Goal: Information Seeking & Learning: Learn about a topic

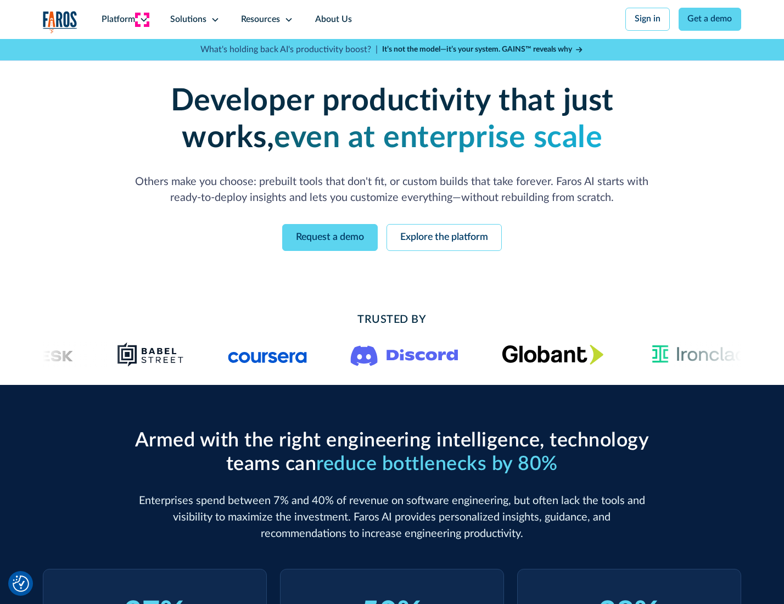
click at [142, 19] on icon at bounding box center [143, 19] width 9 height 9
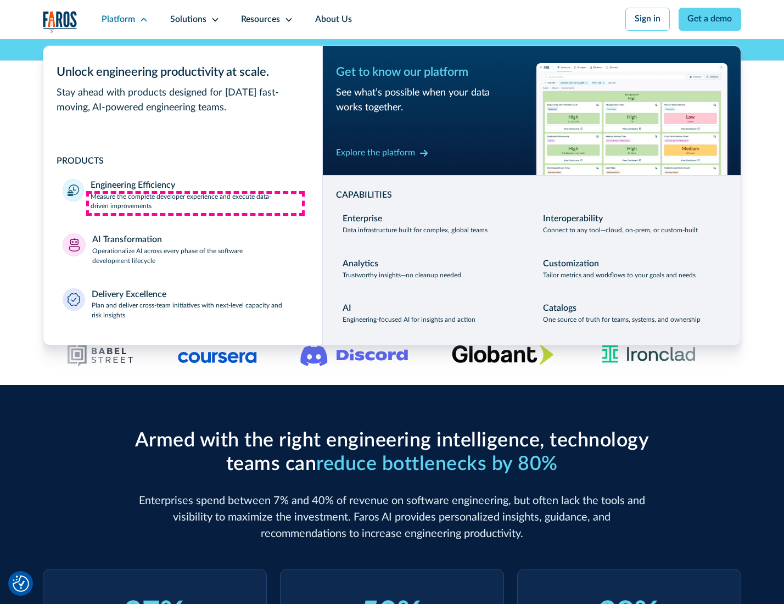
click at [195, 203] on p "Measure the complete developer experience and execute data-driven improvements" at bounding box center [197, 202] width 212 height 20
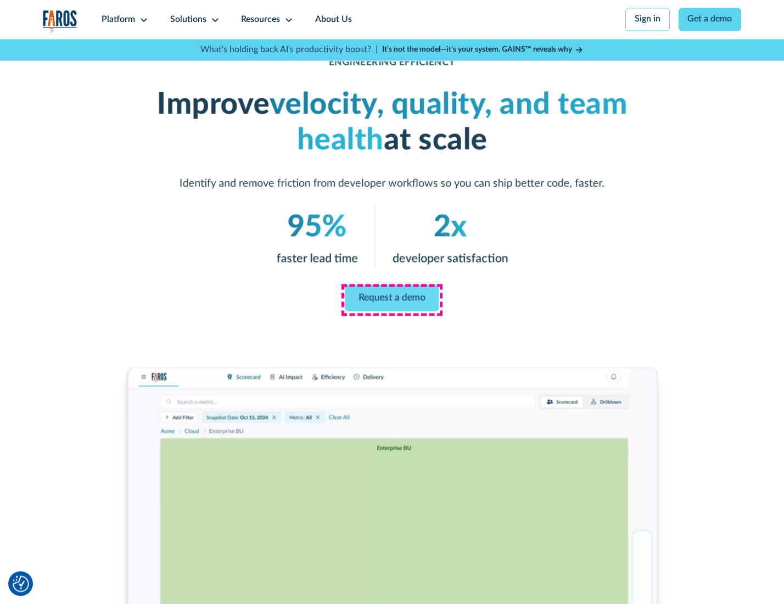
click at [391, 299] on link "Request a demo" at bounding box center [392, 298] width 94 height 26
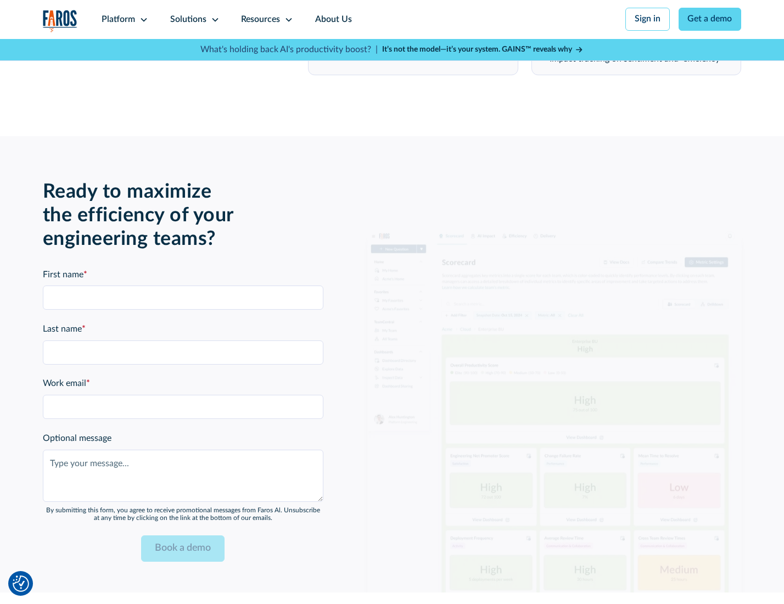
scroll to position [2390, 0]
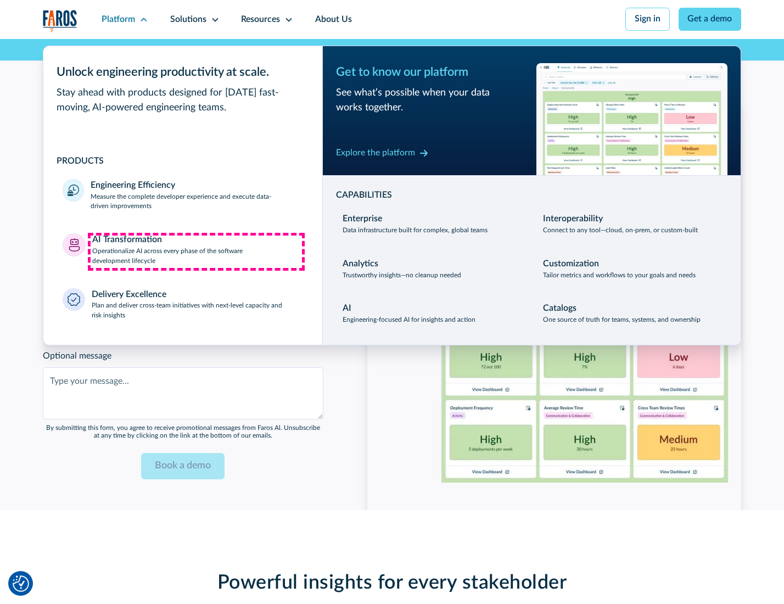
click at [196, 251] on p "Operationalize AI across every phase of the software development lifecycle" at bounding box center [197, 257] width 211 height 20
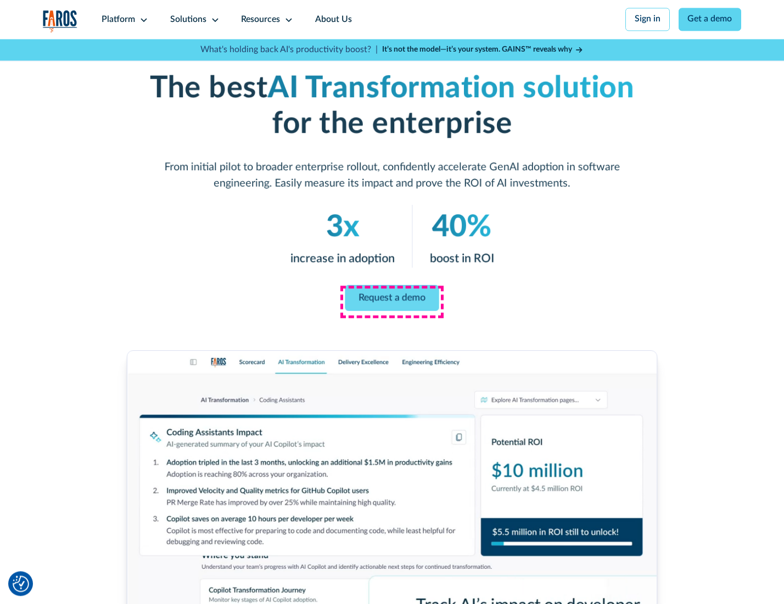
click at [391, 298] on link "Request a demo" at bounding box center [392, 298] width 94 height 26
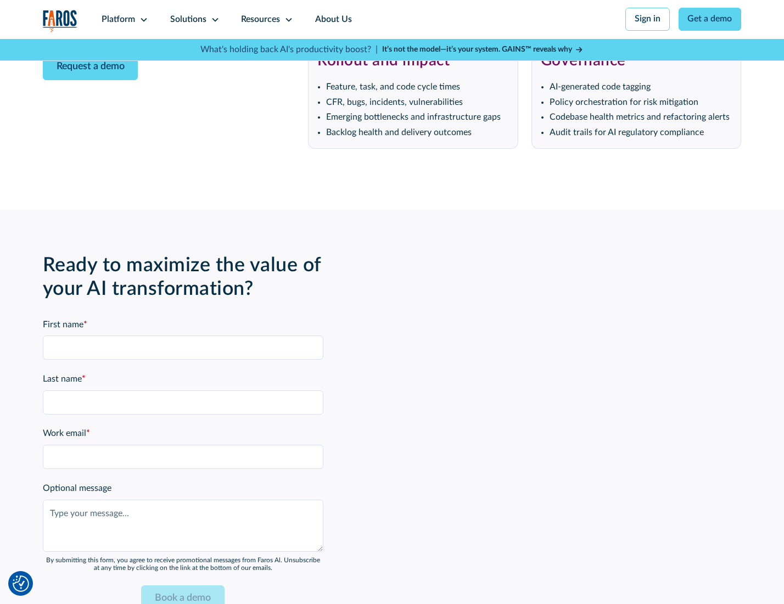
click at [123, 19] on div "Platform" at bounding box center [118, 19] width 33 height 13
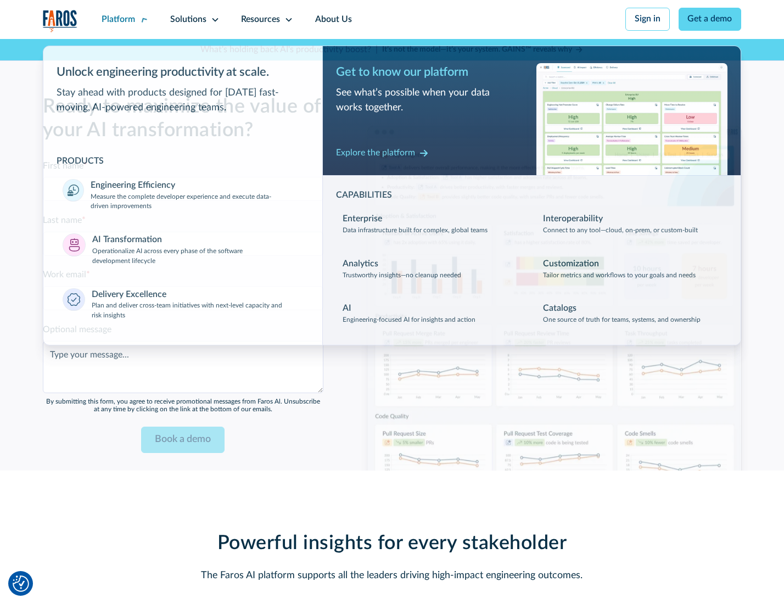
scroll to position [2654, 0]
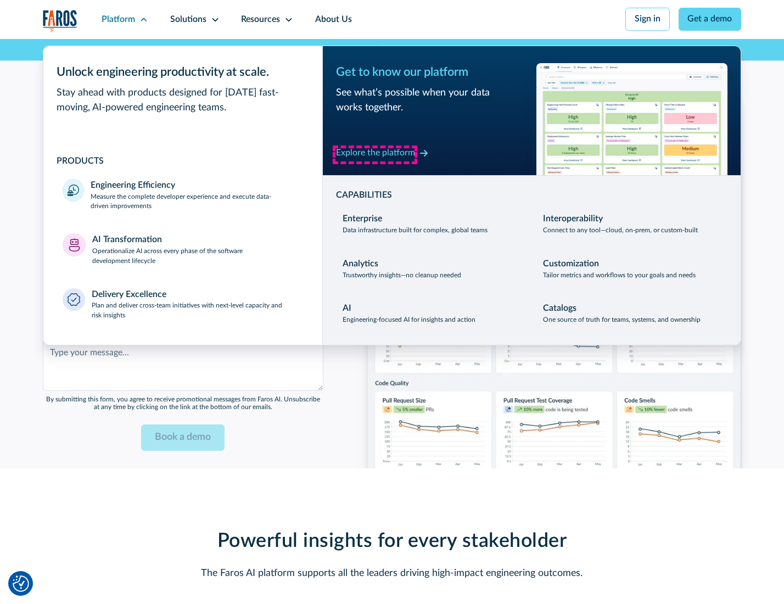
click at [375, 154] on div "Explore the platform" at bounding box center [375, 153] width 79 height 13
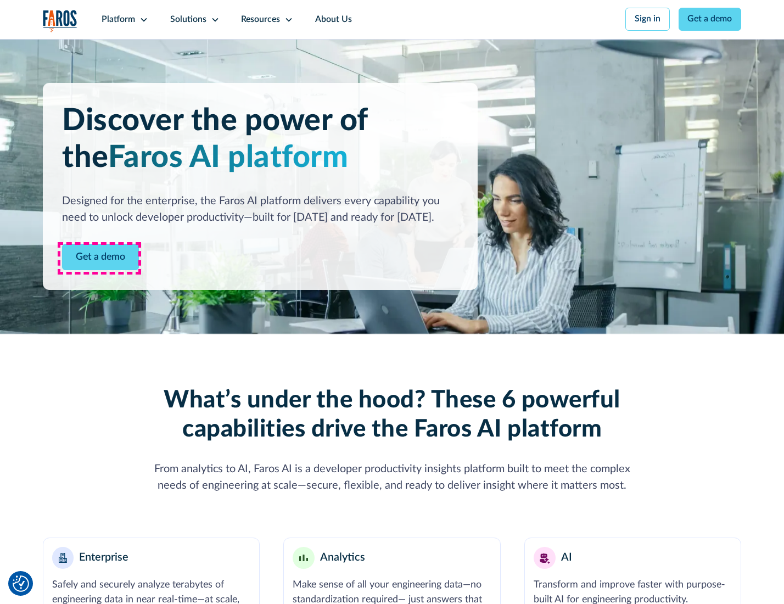
click at [99, 258] on link "Get a demo" at bounding box center [100, 257] width 77 height 27
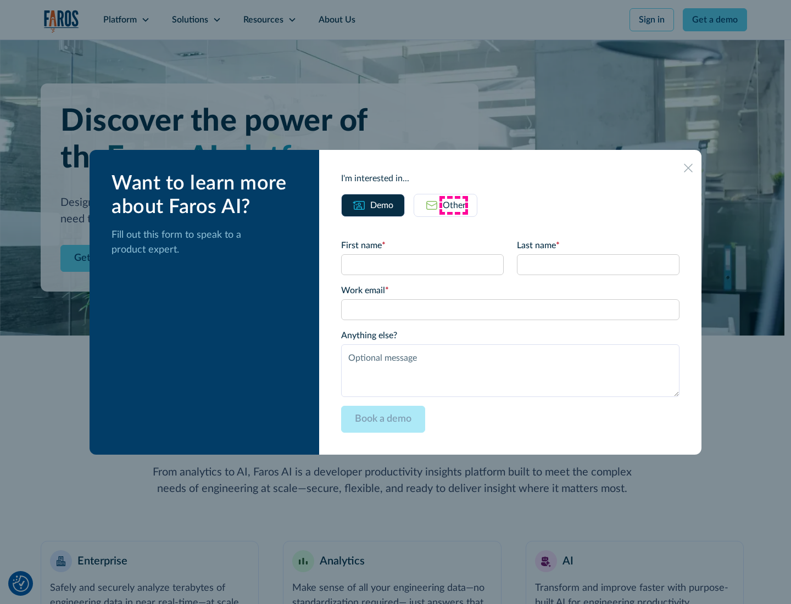
click at [453, 205] on div "Other" at bounding box center [454, 205] width 23 height 13
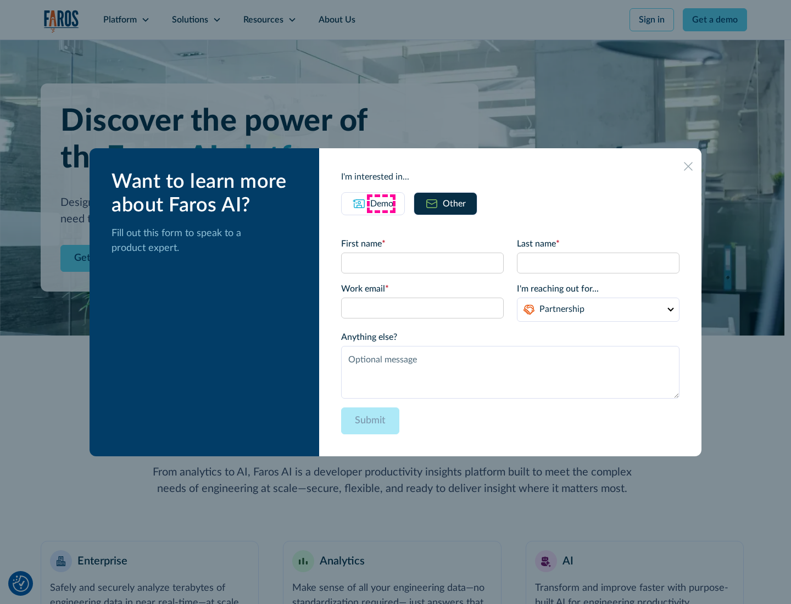
click at [380, 203] on div "Demo" at bounding box center [381, 203] width 23 height 13
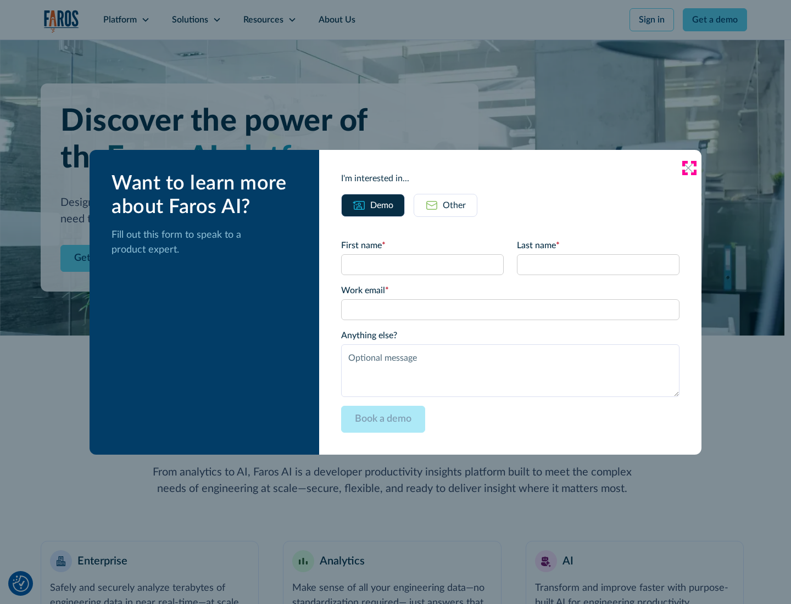
click at [688, 167] on icon at bounding box center [688, 168] width 9 height 9
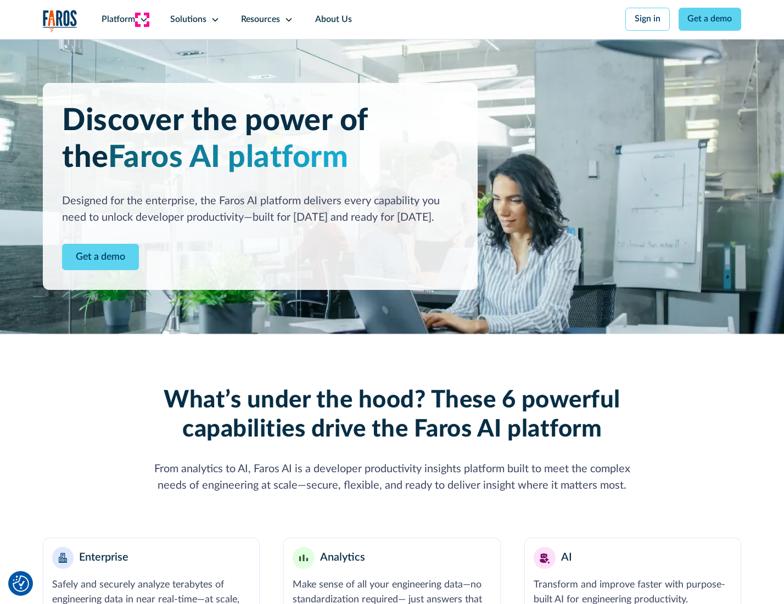
click at [142, 19] on icon at bounding box center [143, 19] width 9 height 9
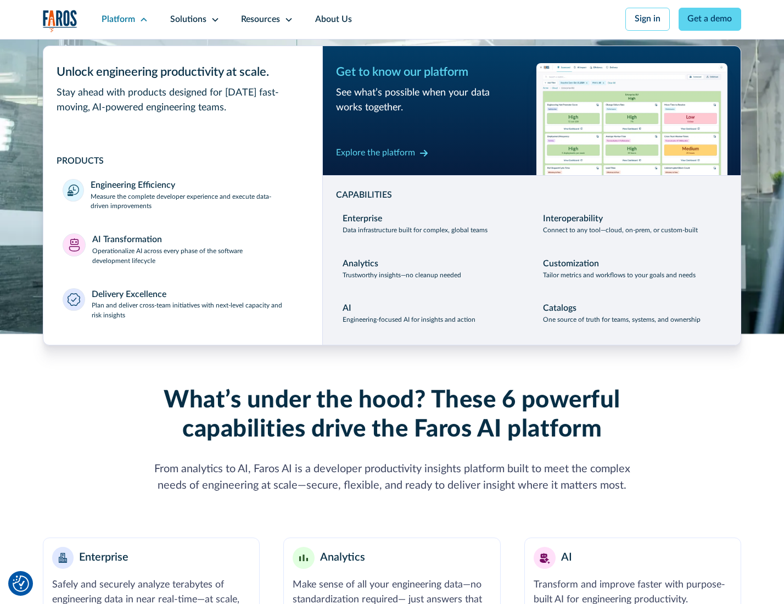
click at [196, 313] on p "Plan and deliver cross-team initiatives with next-level capacity and risk insig…" at bounding box center [197, 311] width 211 height 20
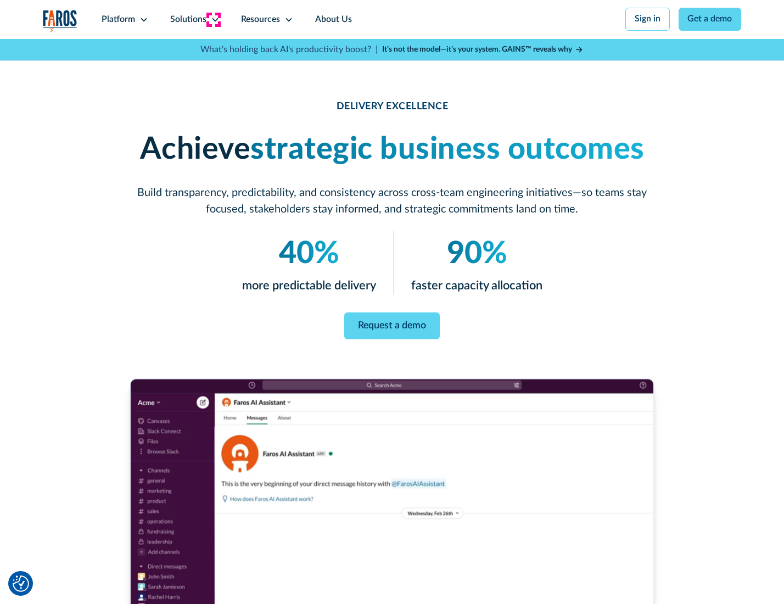
click at [213, 19] on icon at bounding box center [215, 19] width 9 height 9
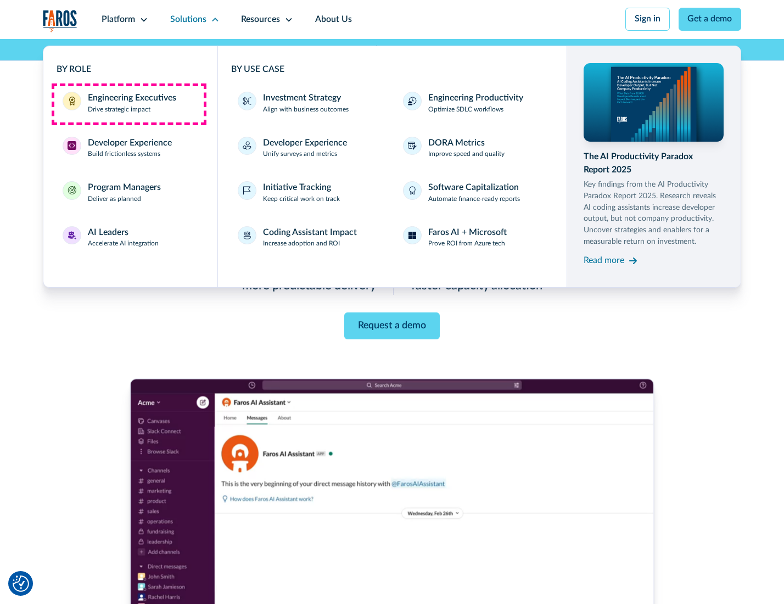
click at [128, 104] on div "Engineering Executives" at bounding box center [132, 98] width 88 height 13
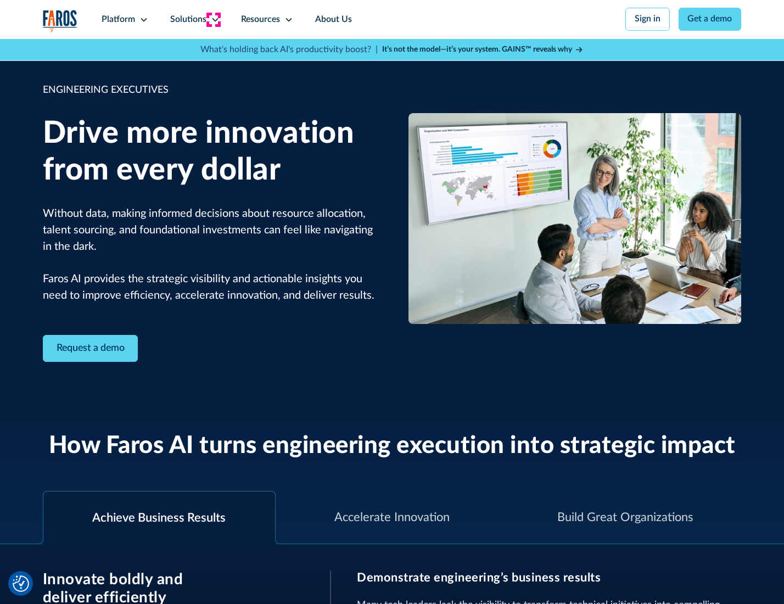
click at [213, 19] on icon at bounding box center [215, 19] width 9 height 9
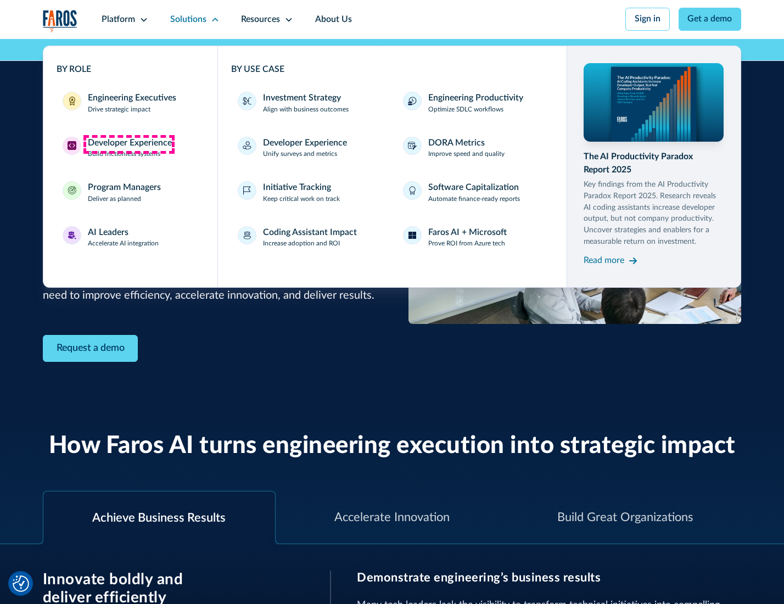
click at [128, 144] on div "Developer Experience" at bounding box center [130, 143] width 84 height 13
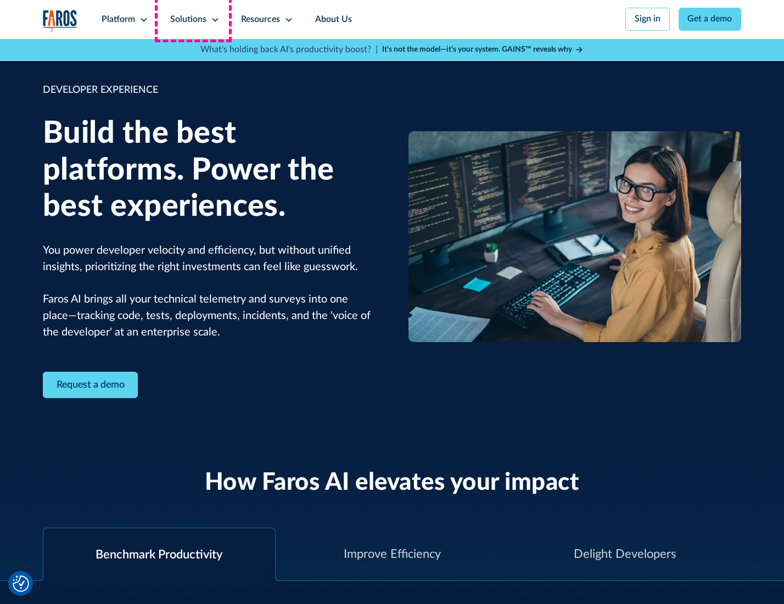
click at [193, 19] on div "Solutions" at bounding box center [188, 19] width 36 height 13
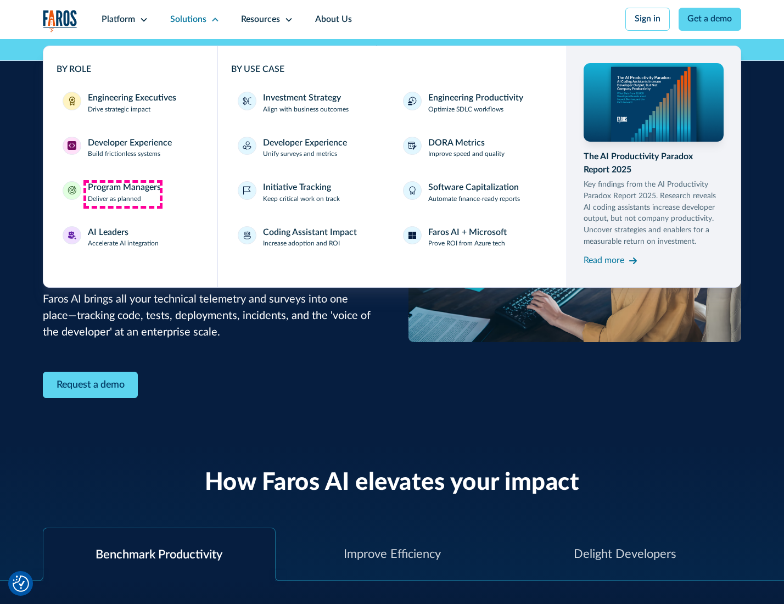
click at [122, 194] on div "Program Managers" at bounding box center [124, 187] width 73 height 13
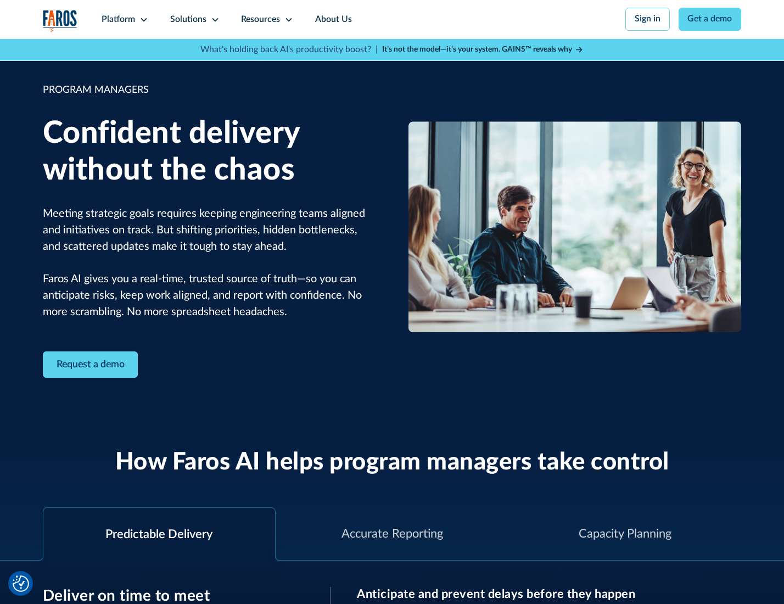
click at [213, 20] on icon at bounding box center [215, 19] width 9 height 9
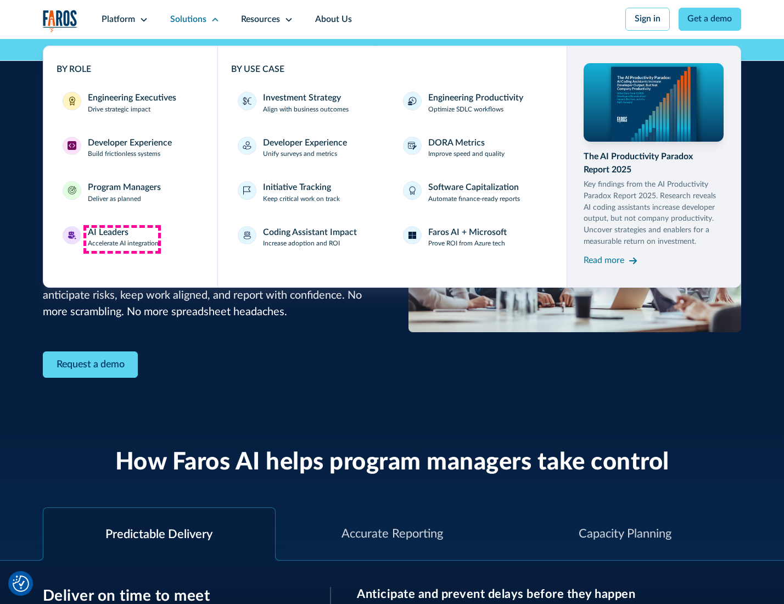
click at [122, 239] on div "AI Leaders" at bounding box center [108, 232] width 41 height 13
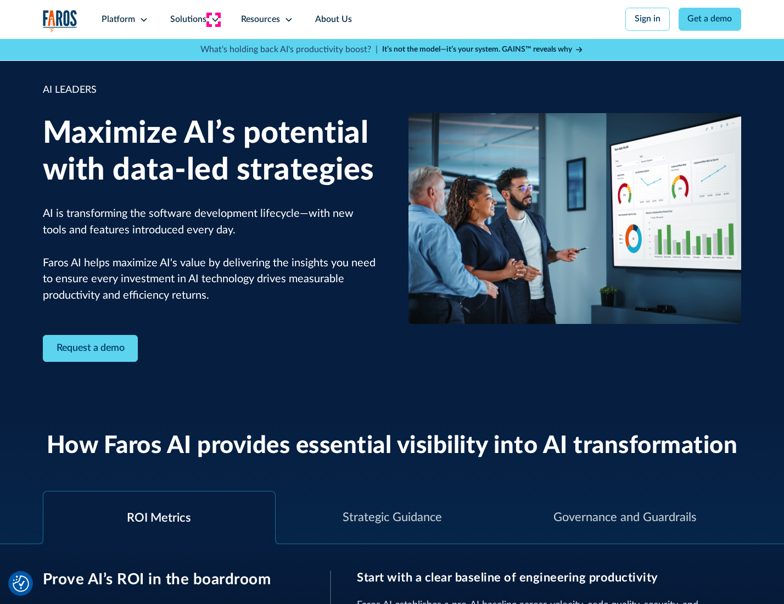
click at [213, 19] on icon at bounding box center [215, 19] width 9 height 9
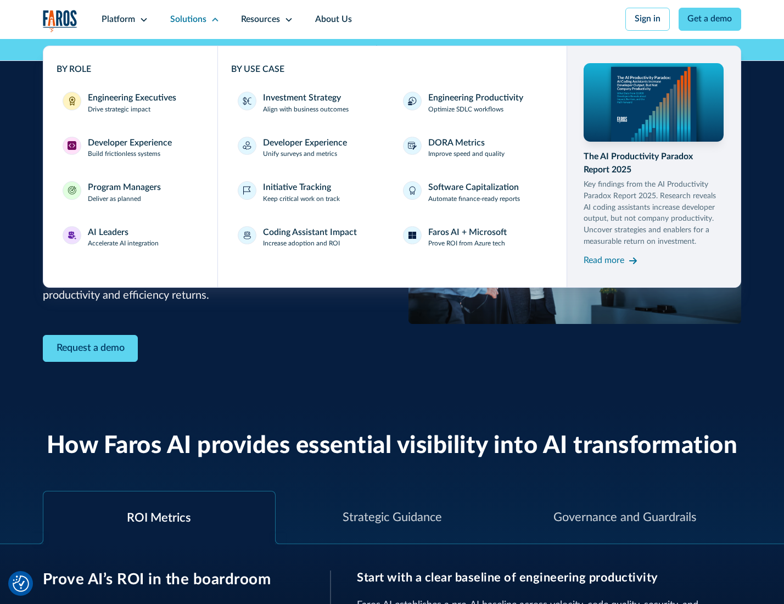
click at [301, 99] on div "Investment Strategy" at bounding box center [302, 98] width 78 height 13
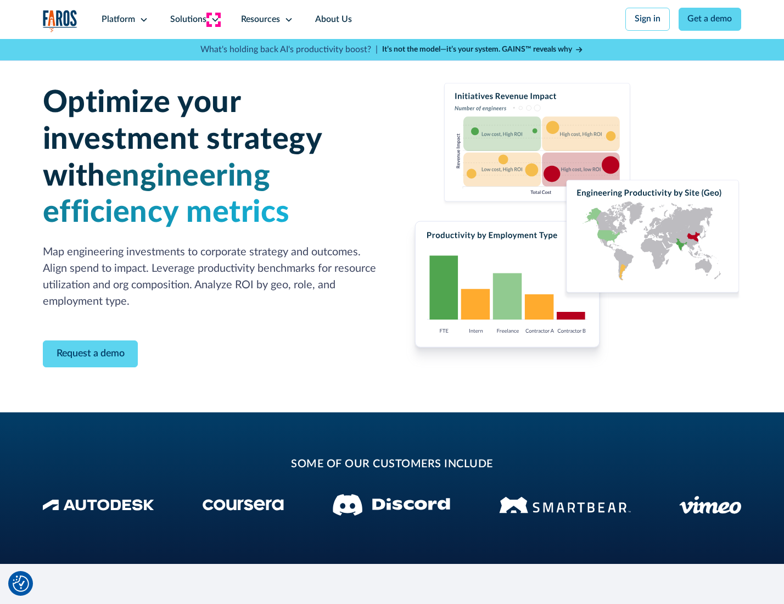
click at [213, 19] on icon at bounding box center [215, 19] width 9 height 9
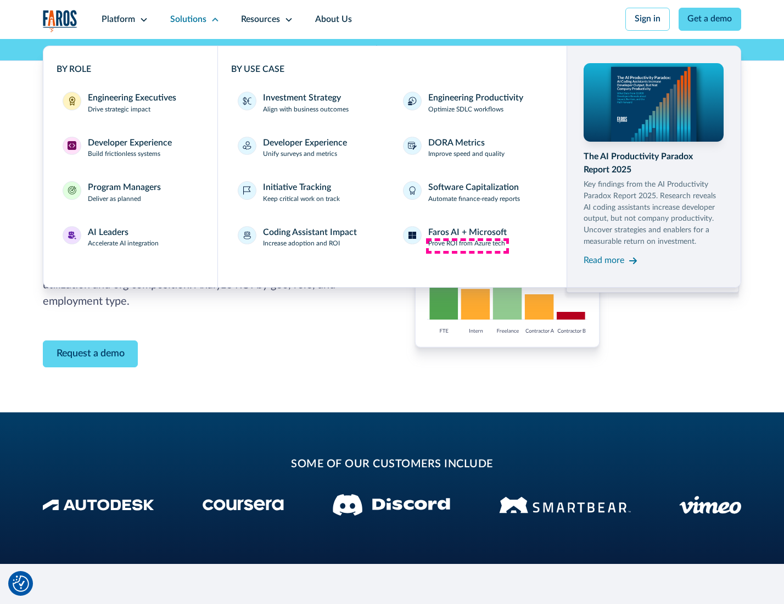
click at [467, 245] on p "Prove ROI from Azure tech" at bounding box center [466, 244] width 77 height 10
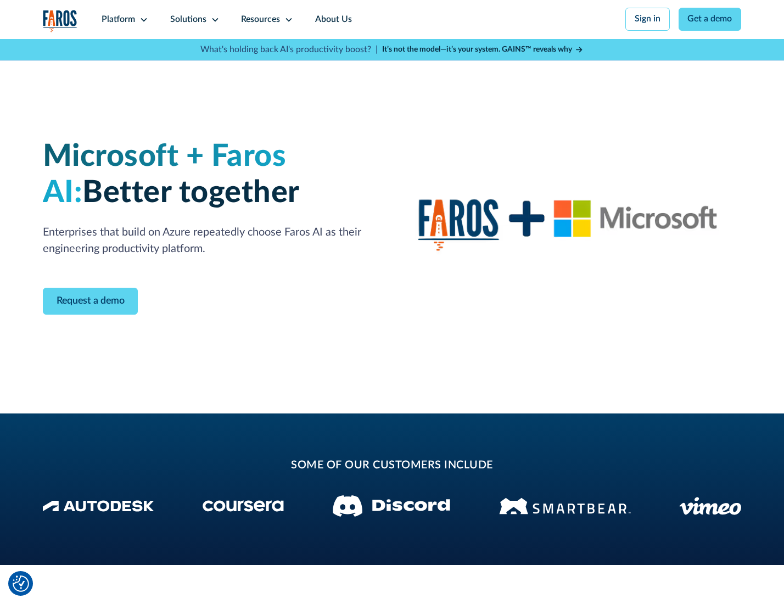
click at [213, 19] on icon at bounding box center [215, 19] width 9 height 9
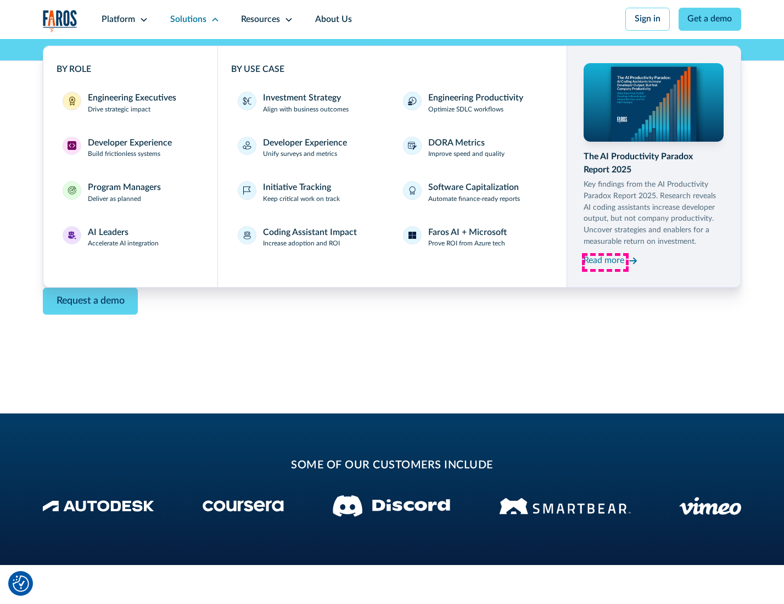
click at [605, 262] on div "Read more" at bounding box center [604, 260] width 41 height 13
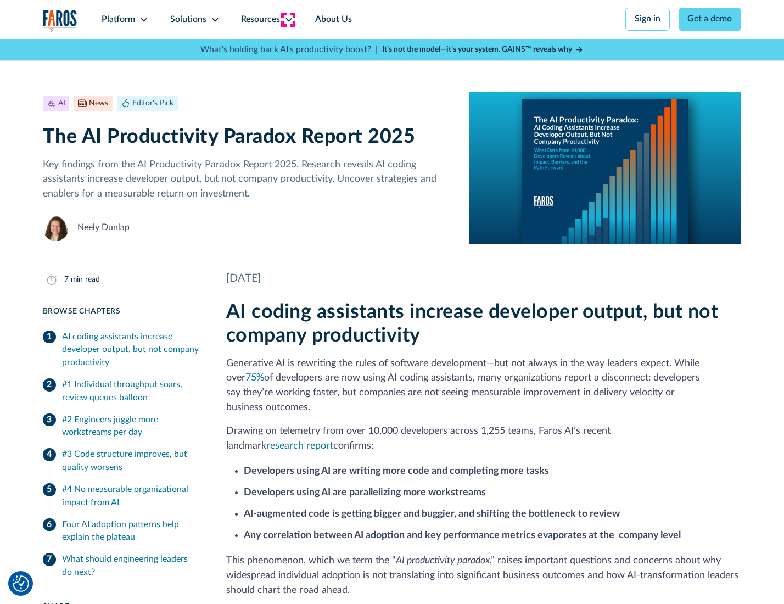
click at [288, 19] on icon at bounding box center [288, 19] width 9 height 9
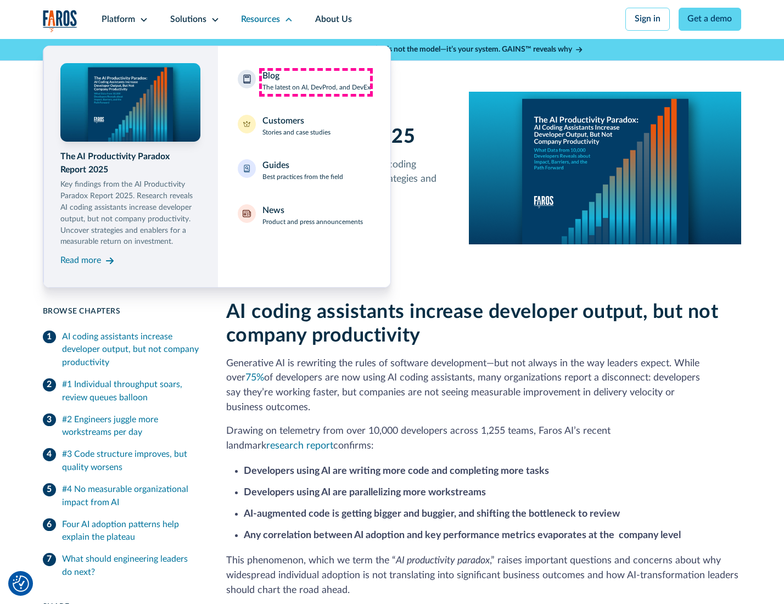
click at [316, 82] on div "Blog The latest on AI, DevProd, and DevEx" at bounding box center [316, 81] width 108 height 23
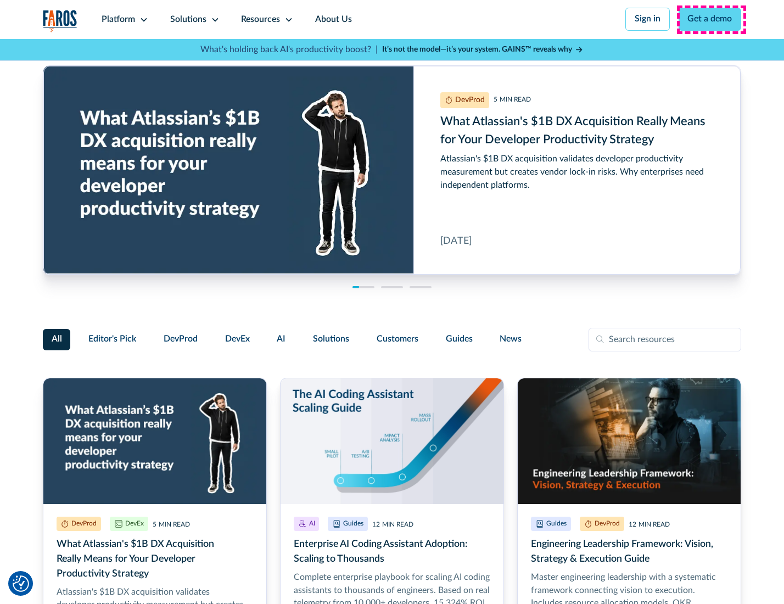
click at [711, 19] on link "Get a demo" at bounding box center [710, 19] width 63 height 23
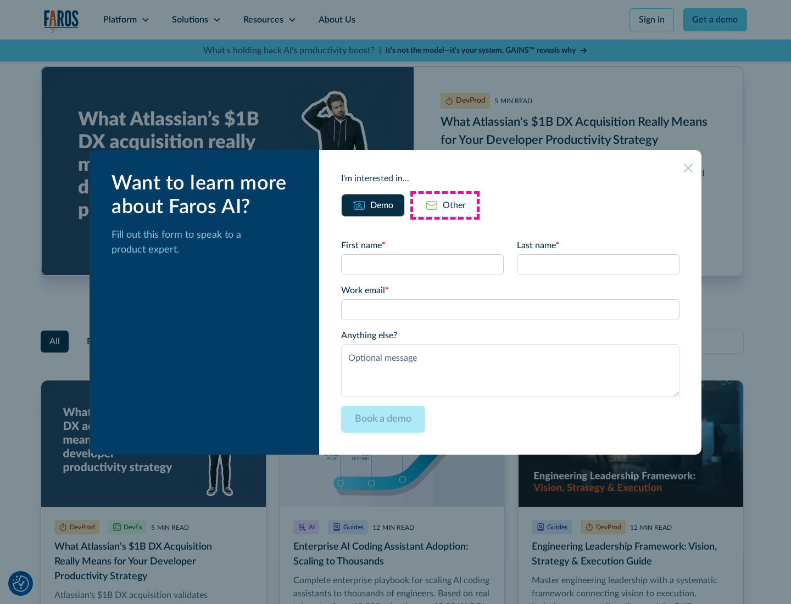
click at [445, 205] on div "Other" at bounding box center [454, 205] width 23 height 13
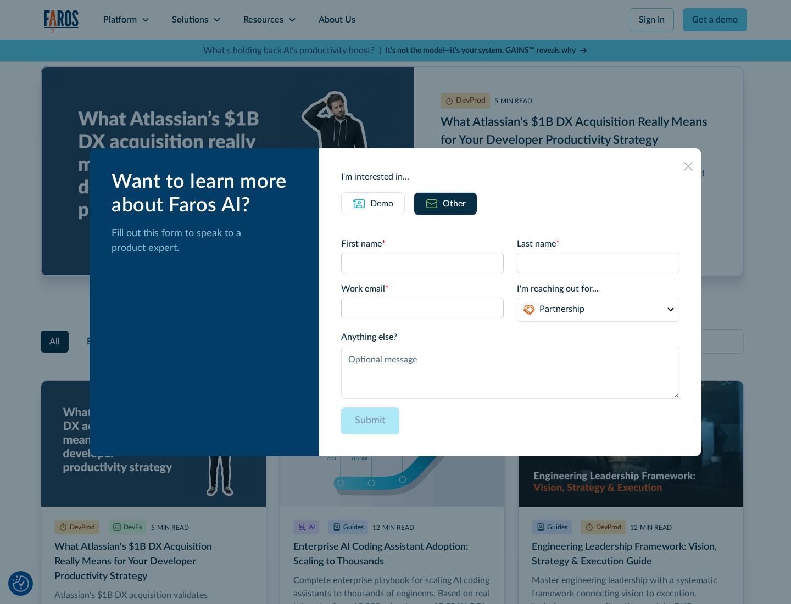
click at [688, 166] on icon at bounding box center [688, 166] width 9 height 9
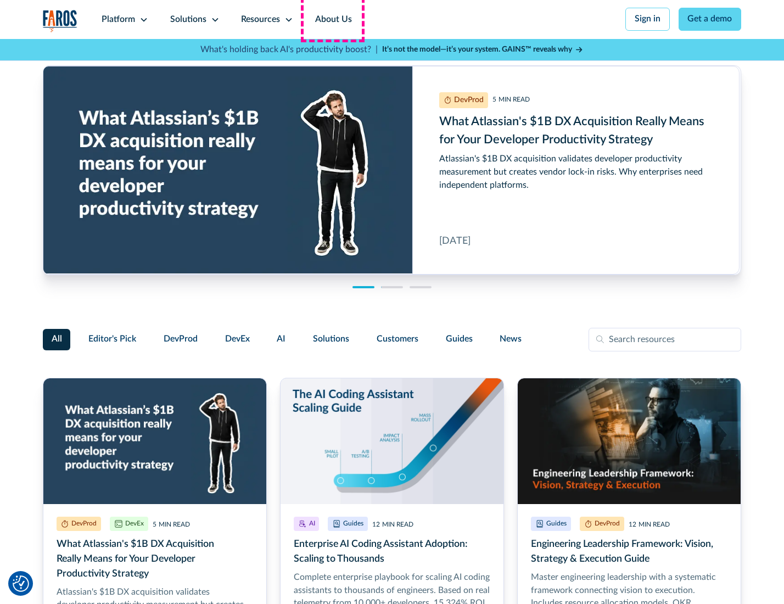
click at [332, 19] on link "About Us" at bounding box center [333, 19] width 59 height 39
